Goal: Task Accomplishment & Management: Use online tool/utility

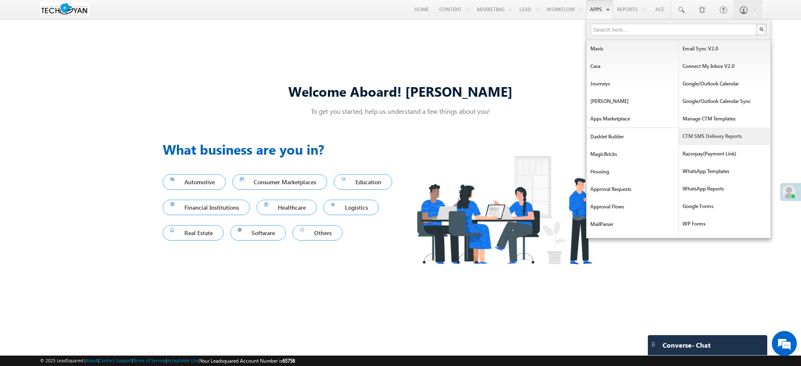
scroll to position [135, 0]
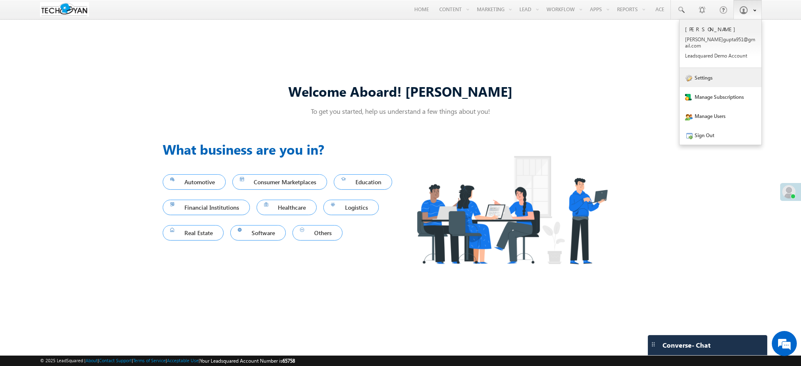
click at [738, 71] on link "Settings" at bounding box center [721, 77] width 82 height 19
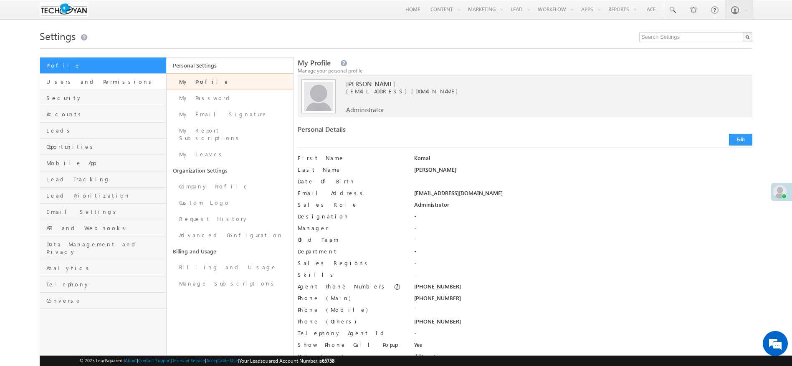
click at [142, 81] on span "Users and Permissions" at bounding box center [105, 82] width 118 height 8
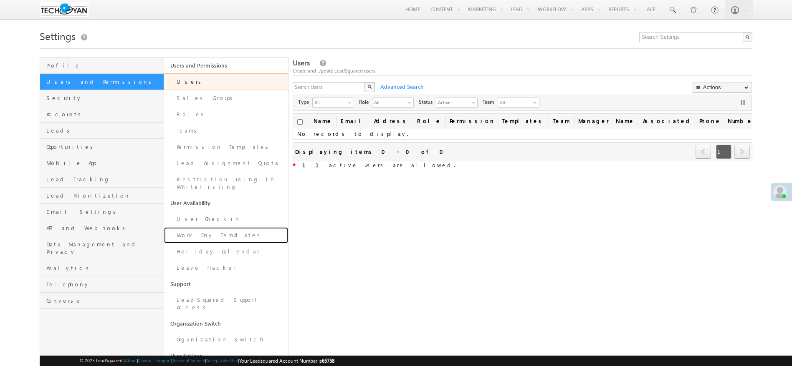
click at [242, 227] on link "Work Day Templates" at bounding box center [226, 235] width 124 height 16
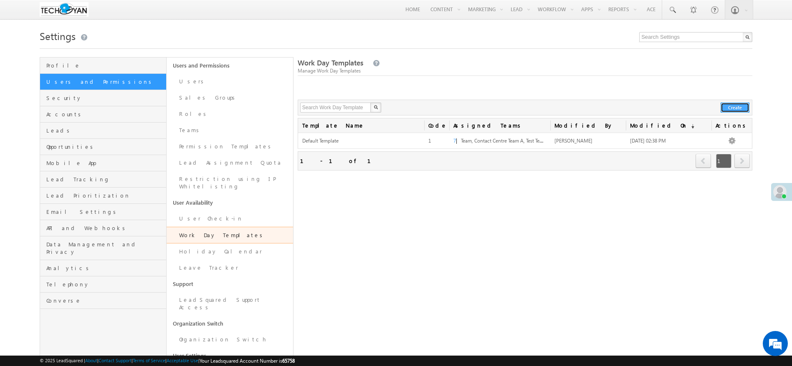
click at [733, 109] on button "Create" at bounding box center [734, 108] width 29 height 10
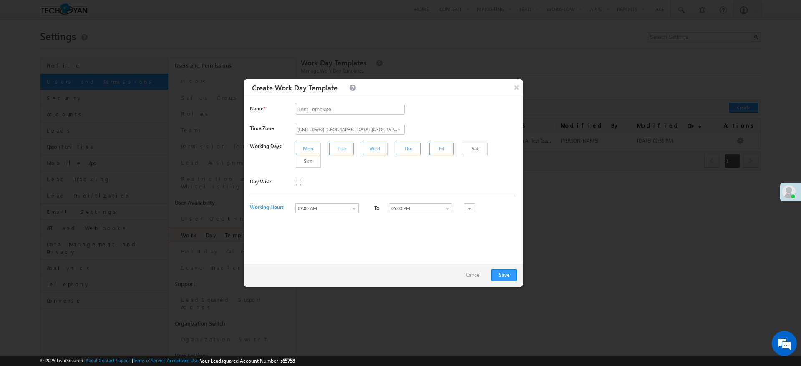
type input "Test Template"
drag, startPoint x: 442, startPoint y: 149, endPoint x: 487, endPoint y: 162, distance: 46.3
click at [463, 149] on div "Sat" at bounding box center [475, 149] width 25 height 13
click at [470, 157] on div "Working Days Mon Tue Wed Thu Fri Sat Sun" at bounding box center [384, 160] width 269 height 35
drag, startPoint x: 473, startPoint y: 151, endPoint x: 326, endPoint y: 167, distance: 147.0
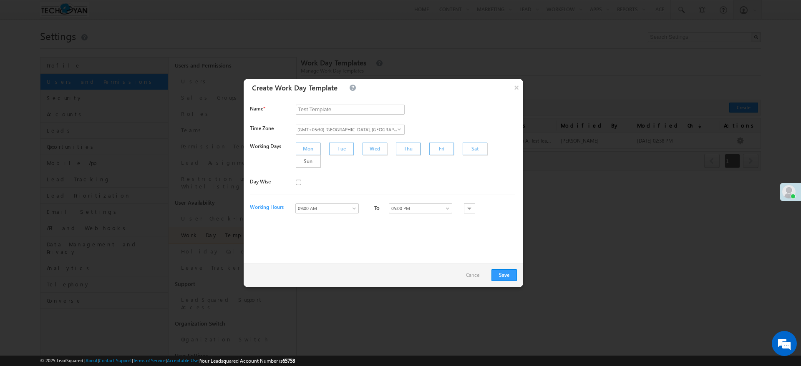
click at [321, 155] on div "Sun" at bounding box center [308, 161] width 25 height 13
drag, startPoint x: 305, startPoint y: 149, endPoint x: 337, endPoint y: 182, distance: 46.3
click at [306, 150] on div "Mon" at bounding box center [308, 149] width 25 height 13
click at [364, 178] on div at bounding box center [407, 184] width 223 height 12
click at [298, 180] on input "checkbox" at bounding box center [298, 182] width 5 height 5
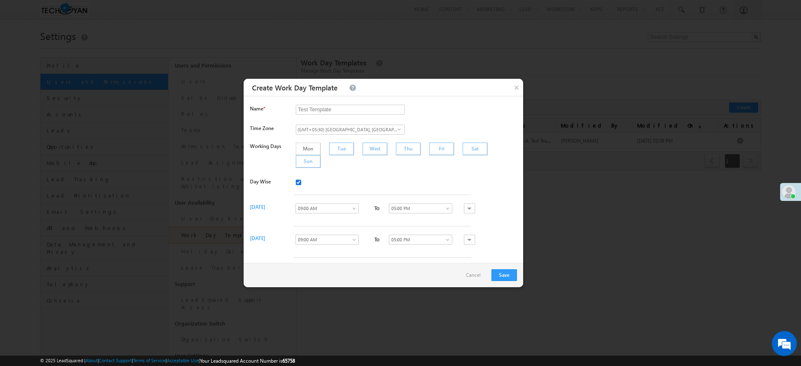
click at [296, 180] on input "checkbox" at bounding box center [298, 182] width 5 height 5
checkbox input "false"
click at [318, 153] on div "Mon" at bounding box center [308, 149] width 25 height 13
drag, startPoint x: 447, startPoint y: 152, endPoint x: 472, endPoint y: 152, distance: 25.5
click at [463, 152] on div "Sat" at bounding box center [475, 149] width 25 height 13
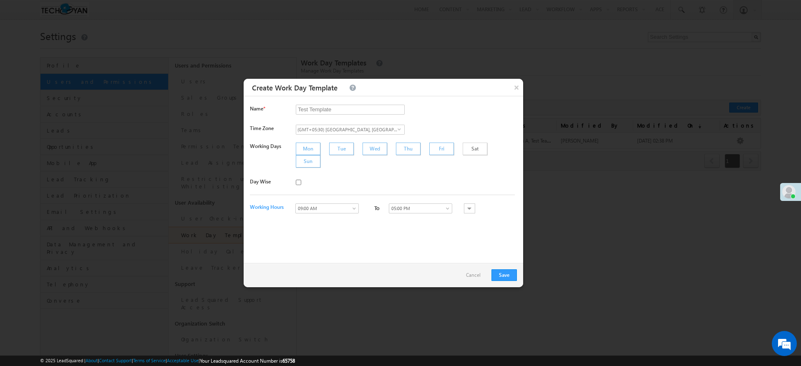
click at [321, 155] on div "Sun" at bounding box center [308, 161] width 25 height 13
click at [353, 204] on link "09:00 AM" at bounding box center [327, 209] width 63 height 10
drag, startPoint x: 318, startPoint y: 272, endPoint x: 415, endPoint y: 226, distance: 107.9
click at [319, 273] on link "10:00 AM" at bounding box center [325, 273] width 63 height 8
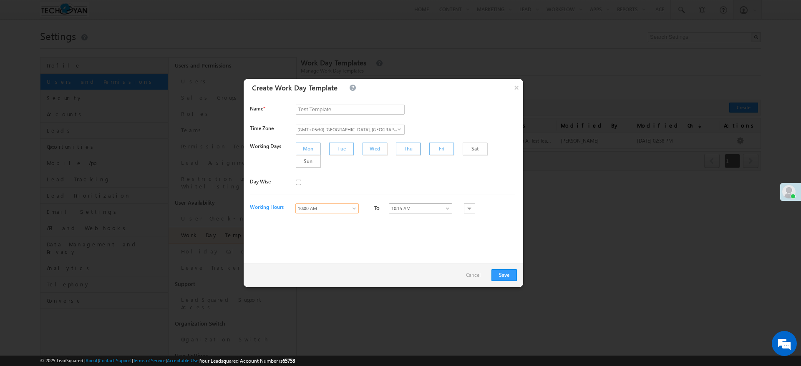
click at [439, 205] on span "10:15 AM" at bounding box center [418, 209] width 58 height 8
click at [416, 247] on link "07:00 PM 9 hours" at bounding box center [415, 248] width 63 height 8
click at [462, 245] on div "Name * Test Template Required. Time Zone (GMT+05:30) Chennai, Kolkata, Mumbai, …" at bounding box center [384, 179] width 280 height 167
click at [354, 207] on span at bounding box center [355, 210] width 7 height 7
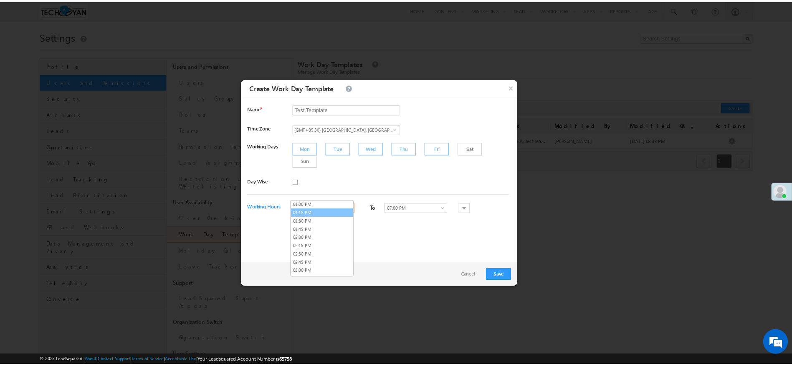
scroll to position [455, 0]
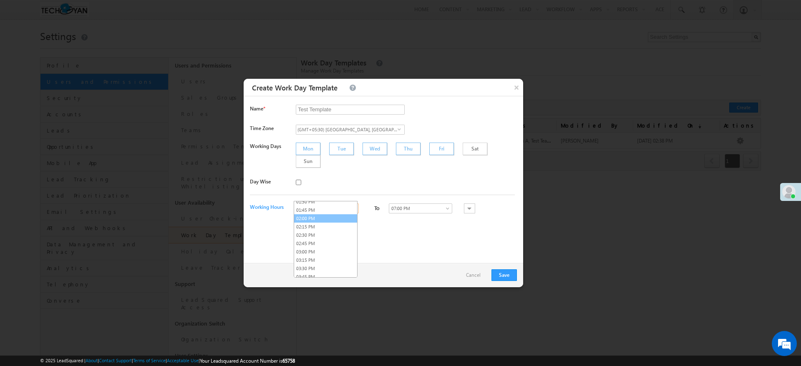
drag, startPoint x: 329, startPoint y: 219, endPoint x: 341, endPoint y: 221, distance: 11.5
click at [330, 218] on link "02:00 PM" at bounding box center [325, 219] width 63 height 8
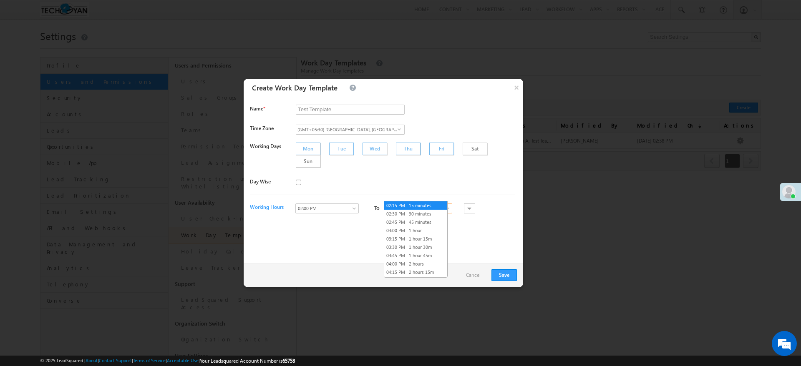
click at [415, 205] on span "02:15 PM" at bounding box center [418, 209] width 58 height 8
click at [489, 231] on div "Name * Test Template Required. Time Zone (GMT+05:30) Chennai, Kolkata, Mumbai, …" at bounding box center [384, 179] width 280 height 167
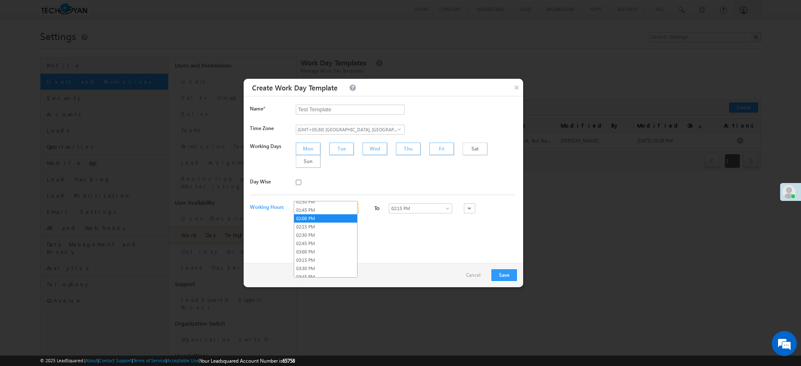
click at [333, 204] on link "02:00 PM" at bounding box center [327, 209] width 63 height 10
drag, startPoint x: 326, startPoint y: 229, endPoint x: 417, endPoint y: 221, distance: 91.7
click at [326, 228] on link "02:15 PM" at bounding box center [325, 227] width 63 height 8
click at [408, 205] on span "02:30 PM" at bounding box center [418, 209] width 58 height 8
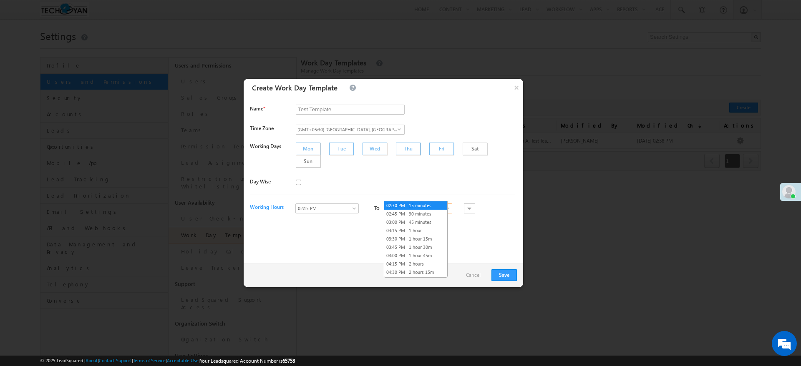
click at [513, 225] on div "Name * Test Template Required. Time Zone (GMT+05:30) Chennai, Kolkata, Mumbai, …" at bounding box center [384, 179] width 280 height 167
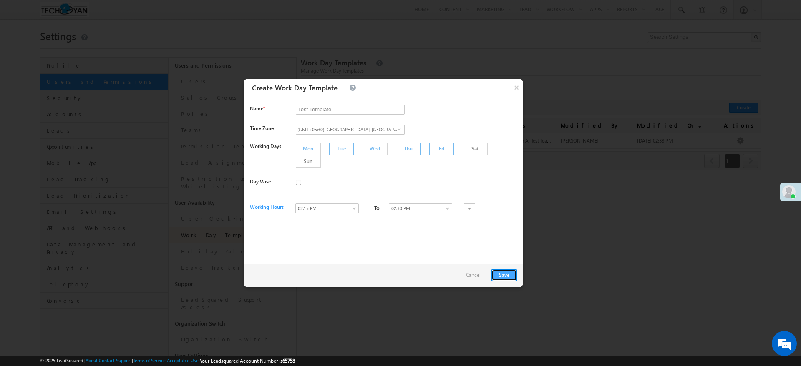
click at [505, 274] on button "Save" at bounding box center [504, 276] width 25 height 12
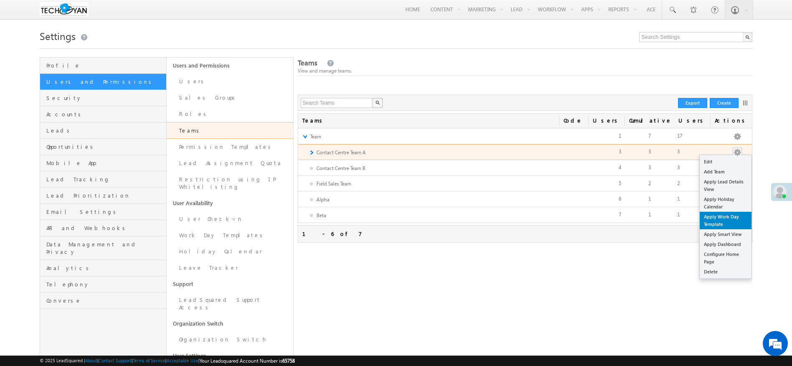
click at [734, 226] on link "Apply Work Day Template" at bounding box center [726, 221] width 52 height 18
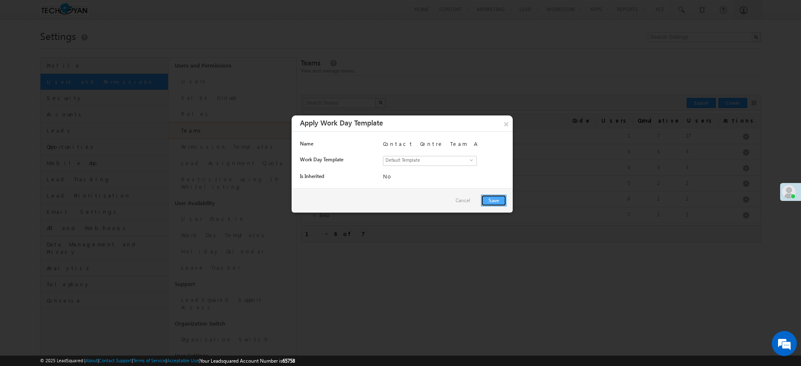
click at [499, 200] on button "Save" at bounding box center [493, 201] width 25 height 12
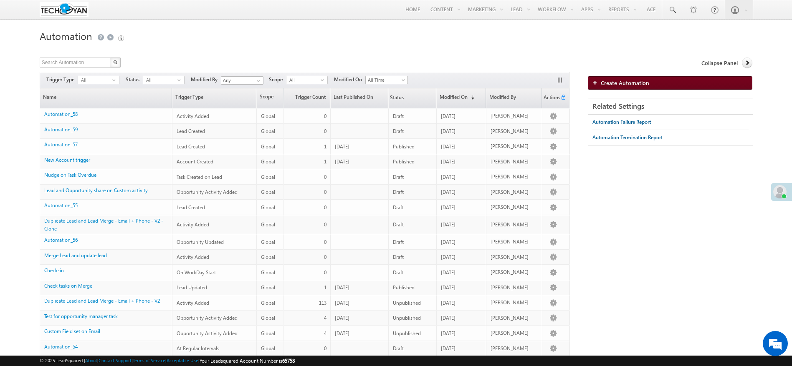
click at [614, 84] on span "Create Automation" at bounding box center [625, 82] width 48 height 7
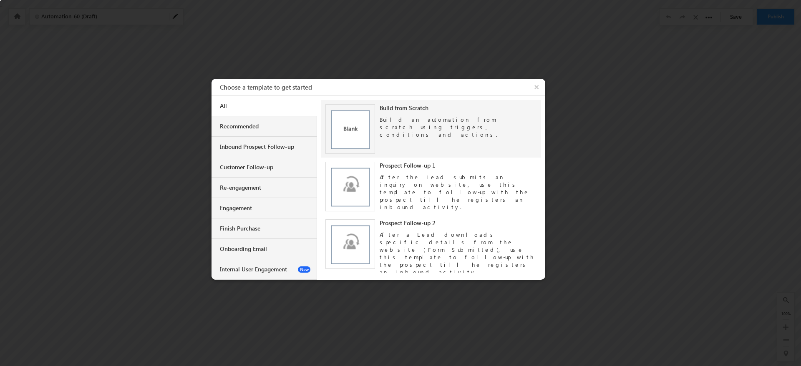
click at [391, 103] on div "Build from Scratch Build an automation from scratch using triggers, conditions …" at bounding box center [431, 129] width 220 height 58
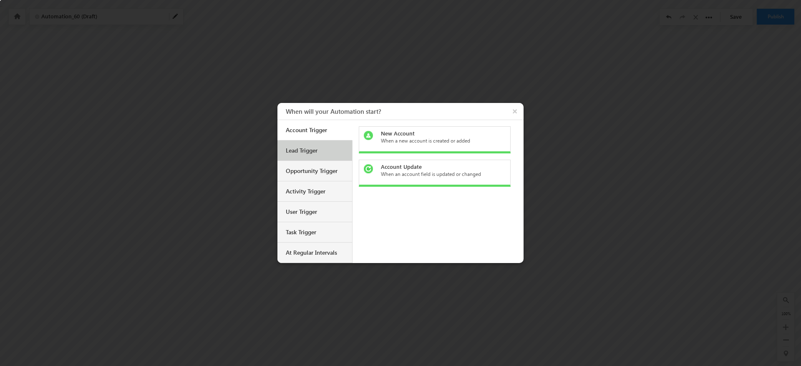
click at [346, 150] on div "Lead Trigger" at bounding box center [316, 151] width 60 height 8
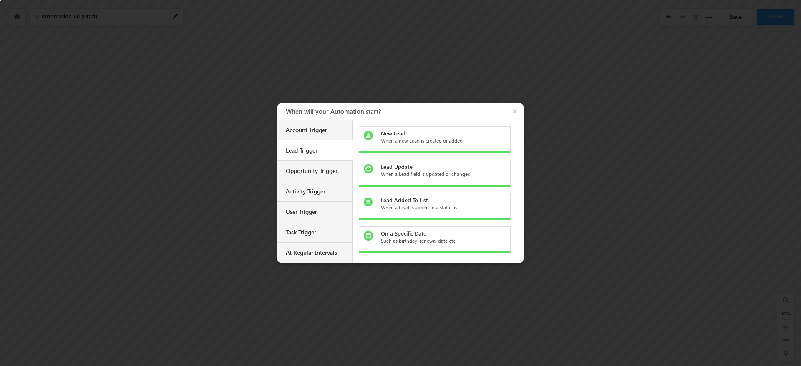
click at [473, 128] on div "New Lead When a new Lead is created or added" at bounding box center [435, 139] width 152 height 27
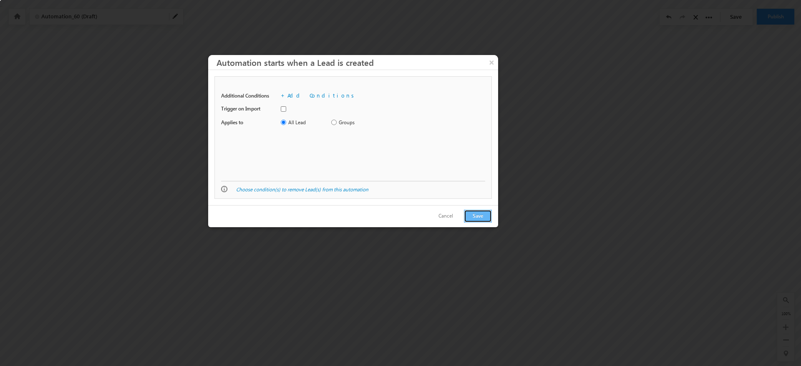
click at [471, 217] on button "Save" at bounding box center [478, 216] width 28 height 13
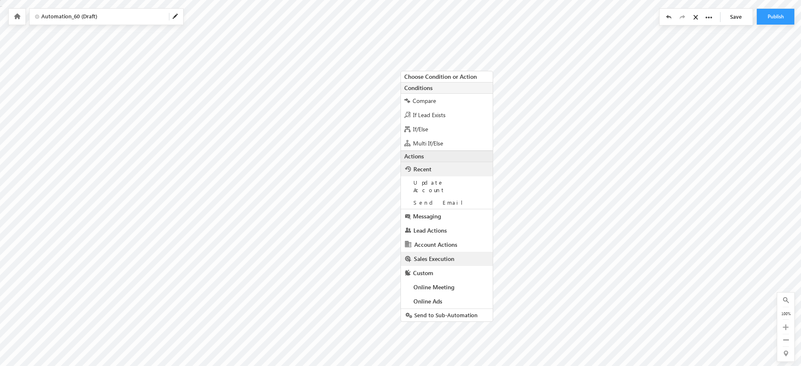
click at [447, 255] on span "Sales Execution" at bounding box center [434, 259] width 40 height 8
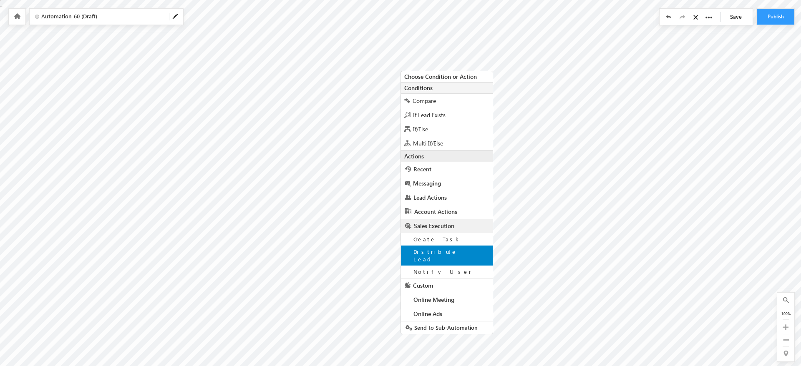
click at [448, 253] on span "Distribute Lead" at bounding box center [436, 255] width 44 height 15
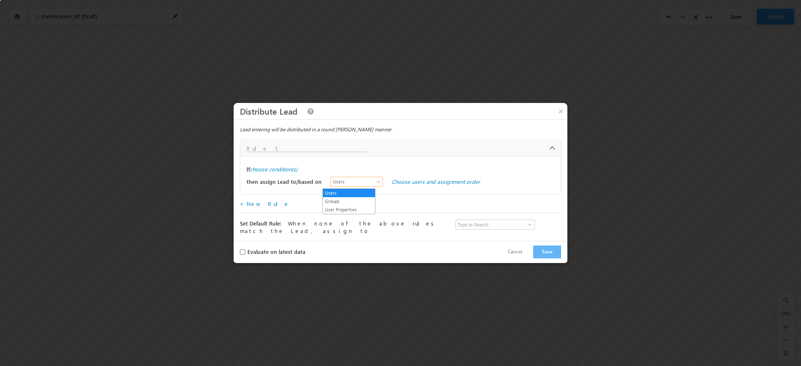
click at [367, 183] on span "Users" at bounding box center [355, 182] width 48 height 8
click at [360, 210] on link "User Properties" at bounding box center [349, 210] width 52 height 8
click at [404, 179] on link "Choose user properties" at bounding box center [421, 181] width 58 height 7
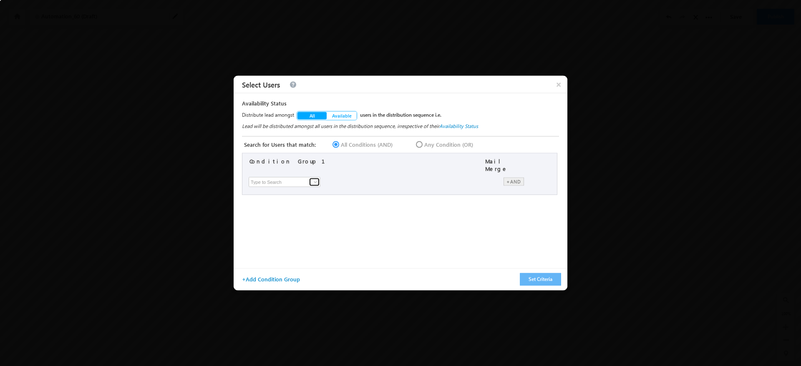
click at [318, 182] on link at bounding box center [314, 182] width 10 height 8
click at [339, 114] on span "Available" at bounding box center [342, 116] width 20 height 6
click at [320, 182] on input at bounding box center [285, 182] width 72 height 10
click at [316, 116] on button "All" at bounding box center [312, 116] width 30 height 8
click at [311, 178] on link at bounding box center [314, 182] width 10 height 8
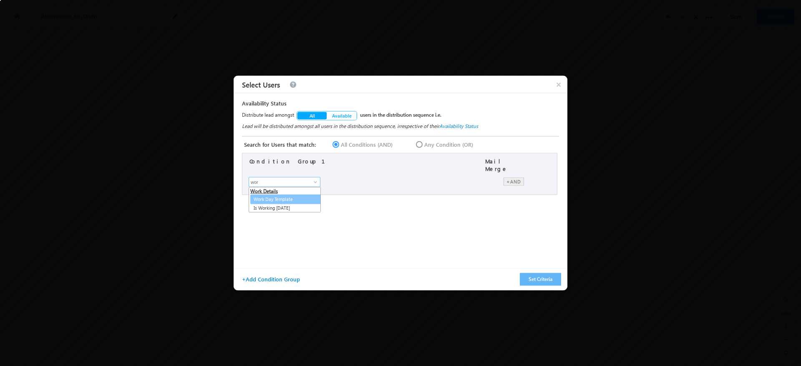
click at [303, 198] on link "Work Day Template" at bounding box center [286, 200] width 72 height 10
type input "Work Day Template"
click at [473, 183] on div "First Name Last Name Email Address User Type Role Status Phone (Main) Phone (Mo…" at bounding box center [368, 183] width 238 height 12
click at [475, 179] on span "None Selected" at bounding box center [429, 181] width 91 height 9
click at [405, 217] on label "Test Template" at bounding box center [433, 220] width 98 height 13
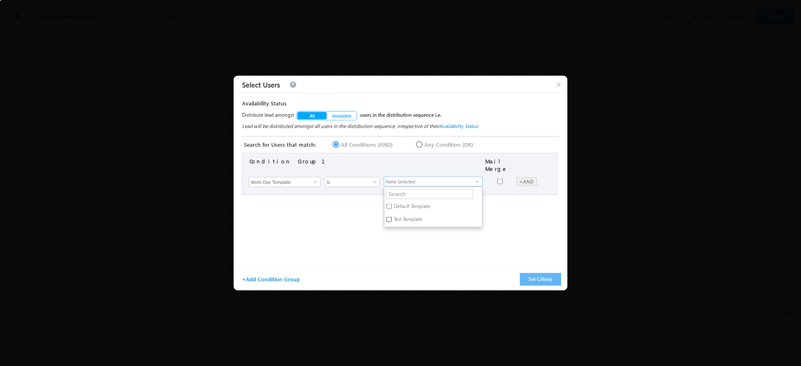
click at [392, 217] on input "Test Template" at bounding box center [389, 219] width 5 height 5
checkbox input "true"
click at [488, 219] on div "Condition Group 1 Mail Merge × First Name Last Name Email Address User Type Rol…" at bounding box center [401, 207] width 319 height 109
click at [546, 278] on button "Set Criteria" at bounding box center [540, 279] width 41 height 13
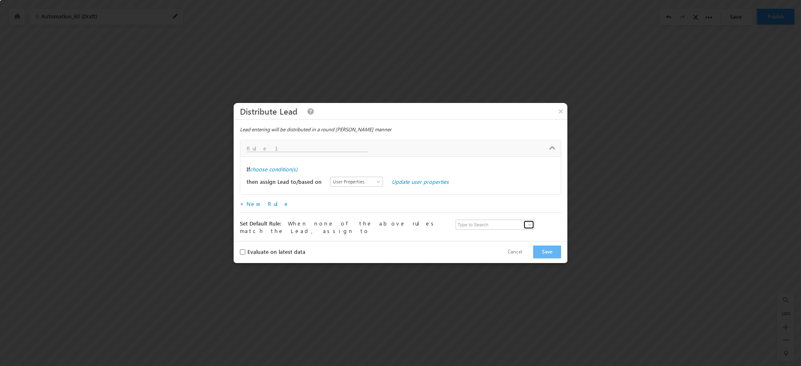
click at [530, 227] on span at bounding box center [530, 225] width 7 height 7
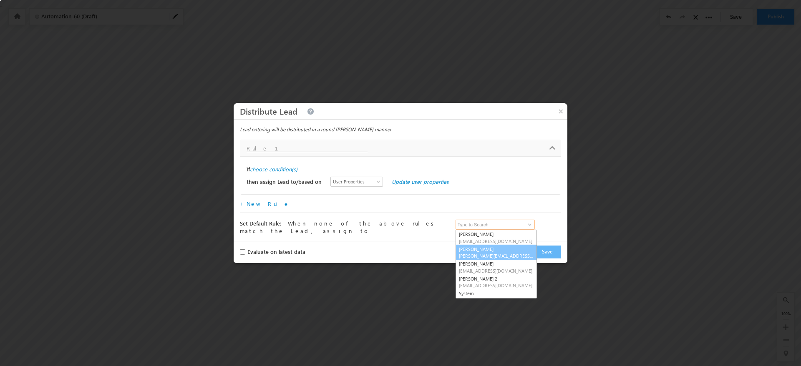
click at [485, 254] on span "bharath.kumar@gmail.com" at bounding box center [496, 256] width 75 height 6
type input "Bharath"
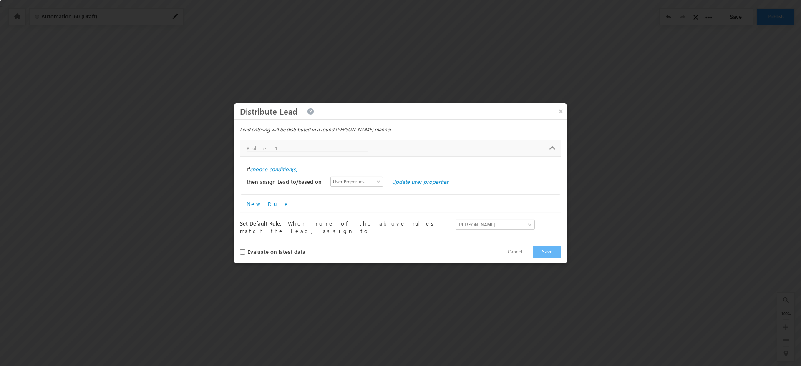
click at [470, 202] on div "+ New Rule" at bounding box center [400, 205] width 321 height 16
click at [280, 172] on label "choose condition(s)" at bounding box center [274, 170] width 48 height 8
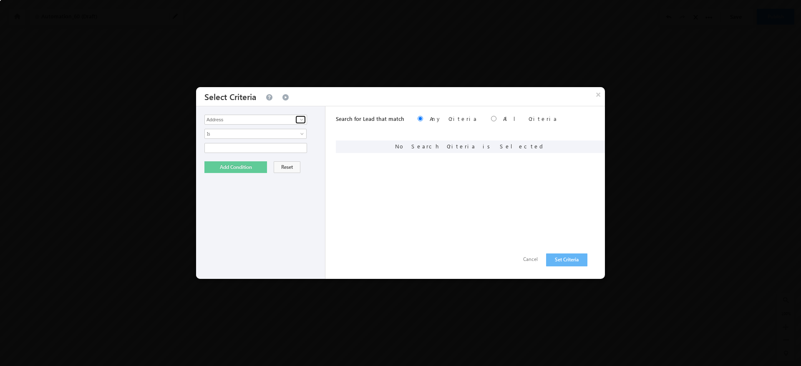
click at [301, 121] on span at bounding box center [301, 119] width 7 height 7
click at [250, 136] on link "Prospect Id" at bounding box center [256, 137] width 103 height 10
type input "Prospect Id"
click at [250, 133] on span "Is" at bounding box center [250, 134] width 91 height 8
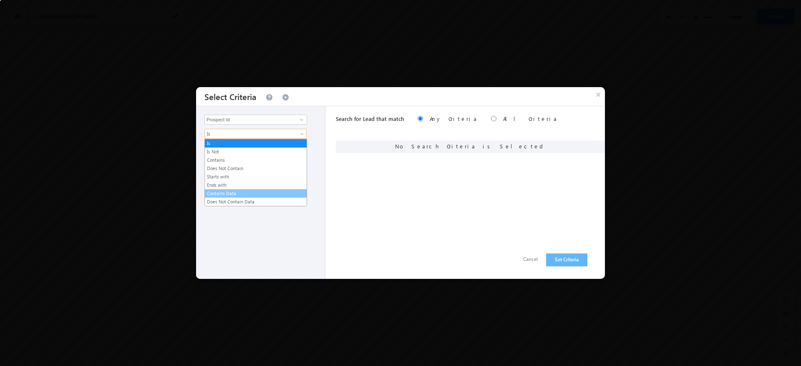
click at [243, 190] on link "Contains Data" at bounding box center [256, 194] width 102 height 8
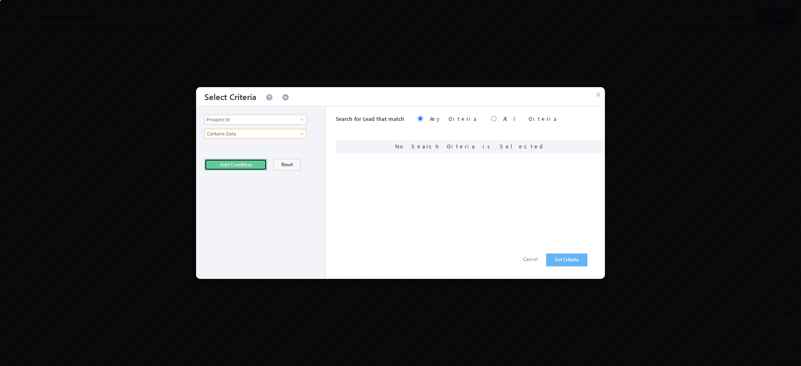
click at [229, 167] on button "Add Condition" at bounding box center [236, 165] width 63 height 12
click at [561, 256] on button "Set Criteria" at bounding box center [566, 260] width 41 height 13
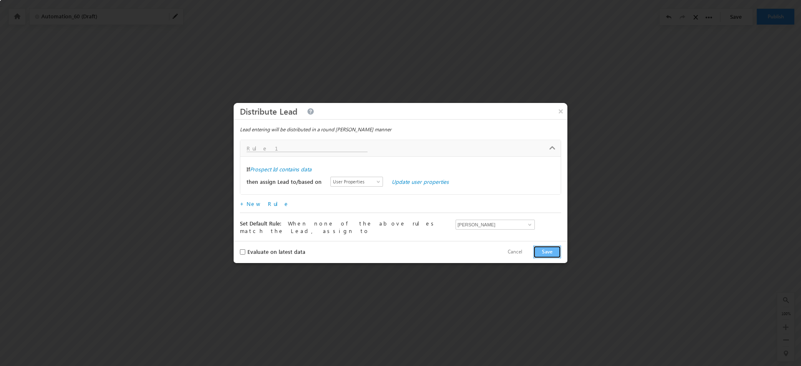
click at [545, 250] on button "Save" at bounding box center [547, 252] width 28 height 13
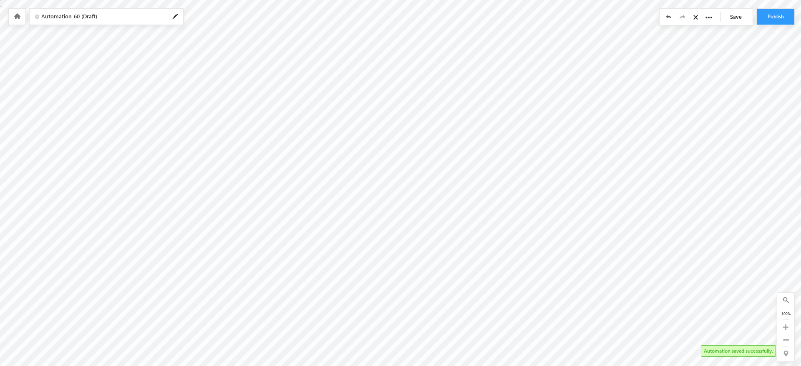
click at [173, 14] on span at bounding box center [175, 16] width 7 height 7
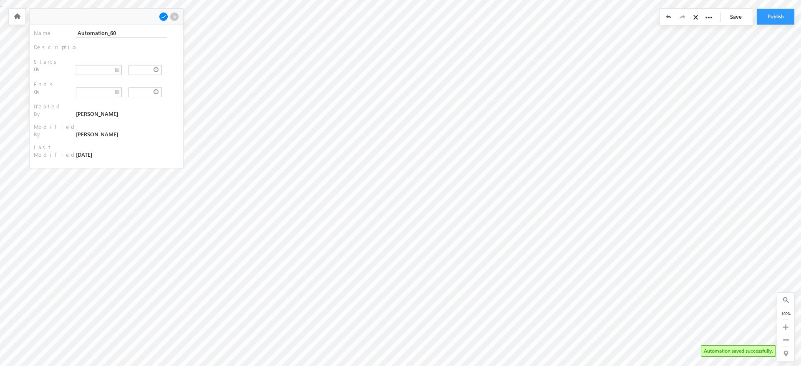
click at [130, 23] on div at bounding box center [107, 17] width 154 height 16
click at [126, 32] on input "Automation_60" at bounding box center [121, 33] width 91 height 10
type input "workday"
click at [163, 16] on span at bounding box center [163, 16] width 9 height 9
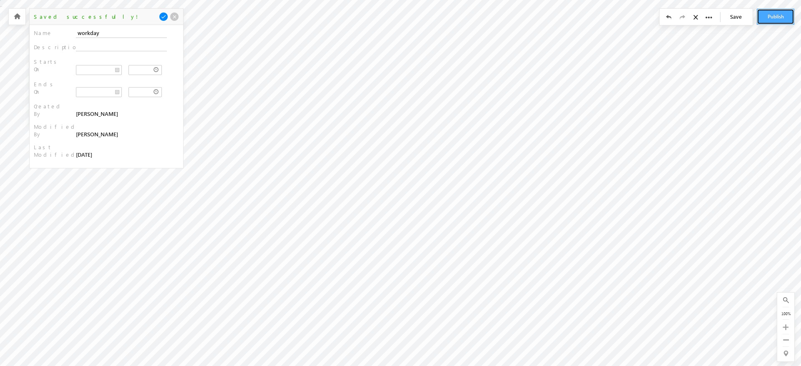
click at [773, 12] on button "Publish" at bounding box center [776, 17] width 38 height 16
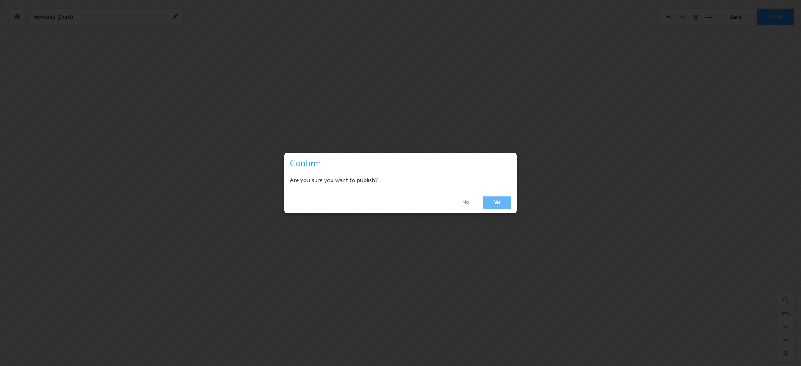
click at [505, 205] on link "Yes" at bounding box center [497, 202] width 28 height 13
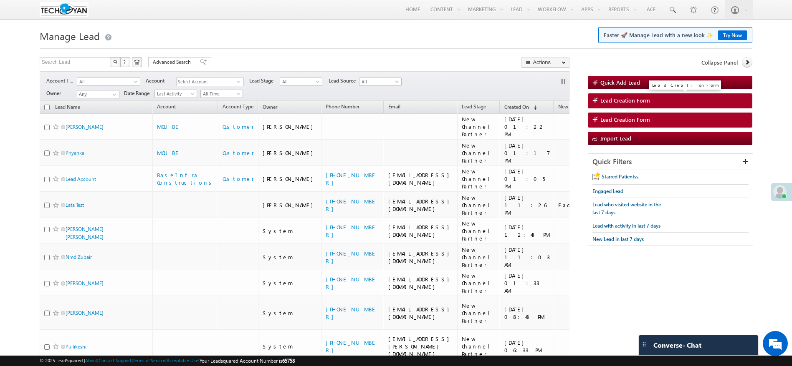
click at [625, 102] on span "Lead Creation Form" at bounding box center [625, 101] width 50 height 8
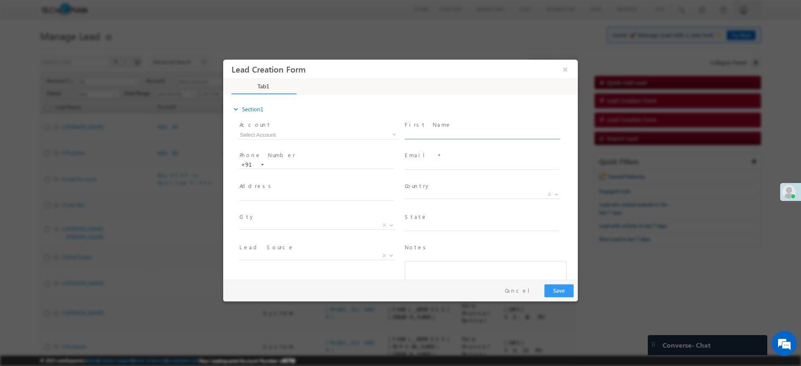
click at [454, 137] on input "text" at bounding box center [482, 135] width 154 height 8
type input "work test"
click at [428, 171] on span at bounding box center [482, 173] width 154 height 9
click at [433, 163] on input "text" at bounding box center [482, 166] width 154 height 8
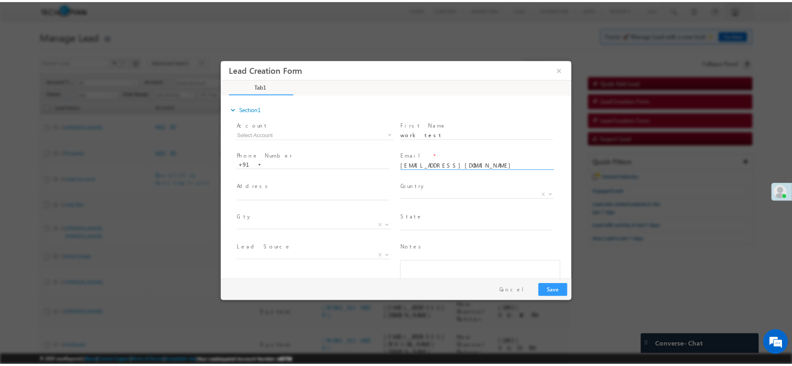
scroll to position [41, 0]
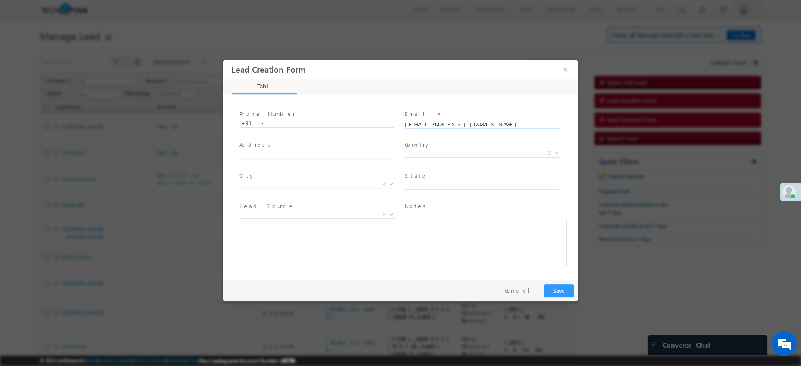
type input "work@test.com"
click at [564, 295] on button "Save" at bounding box center [559, 291] width 29 height 13
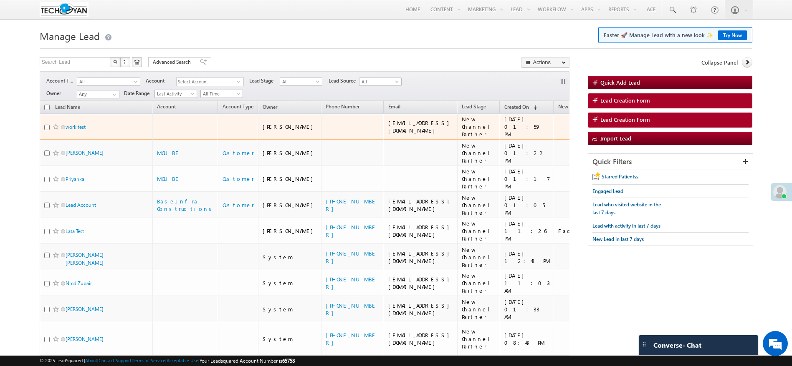
click at [78, 123] on span "work test" at bounding box center [94, 127] width 56 height 8
click at [79, 126] on link "work test" at bounding box center [76, 127] width 20 height 6
